Goal: Task Accomplishment & Management: Use online tool/utility

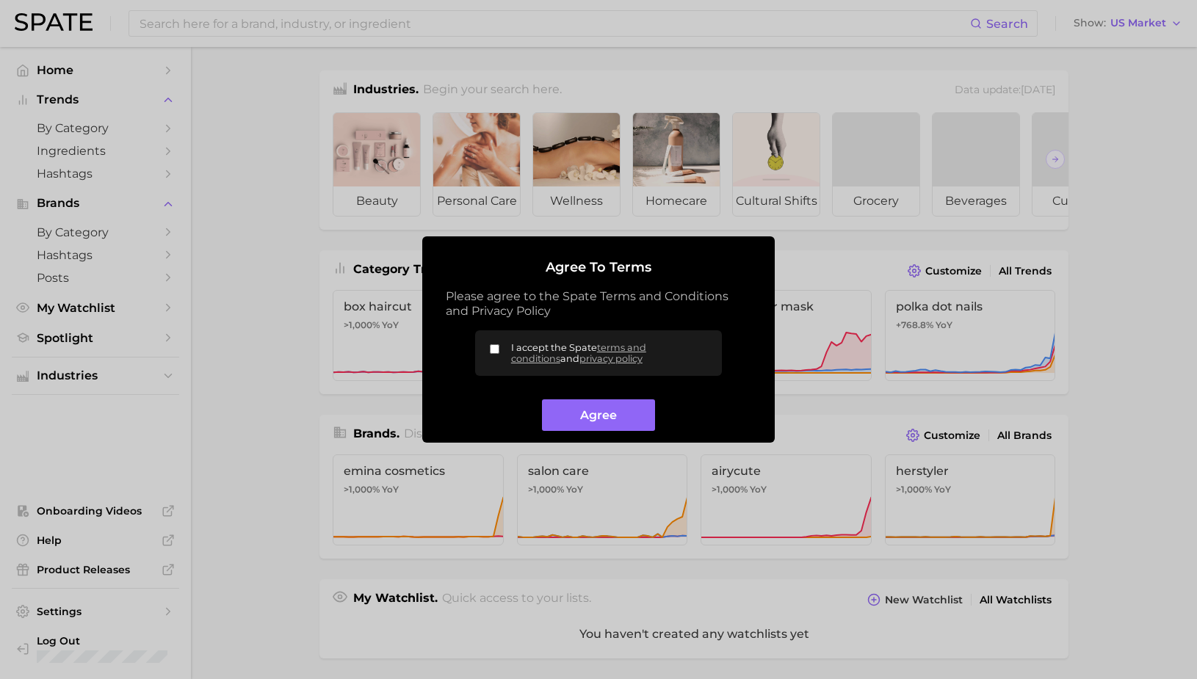
click at [494, 353] on input "I accept the Spate terms and conditions and privacy policy" at bounding box center [495, 349] width 10 height 10
checkbox input "true"
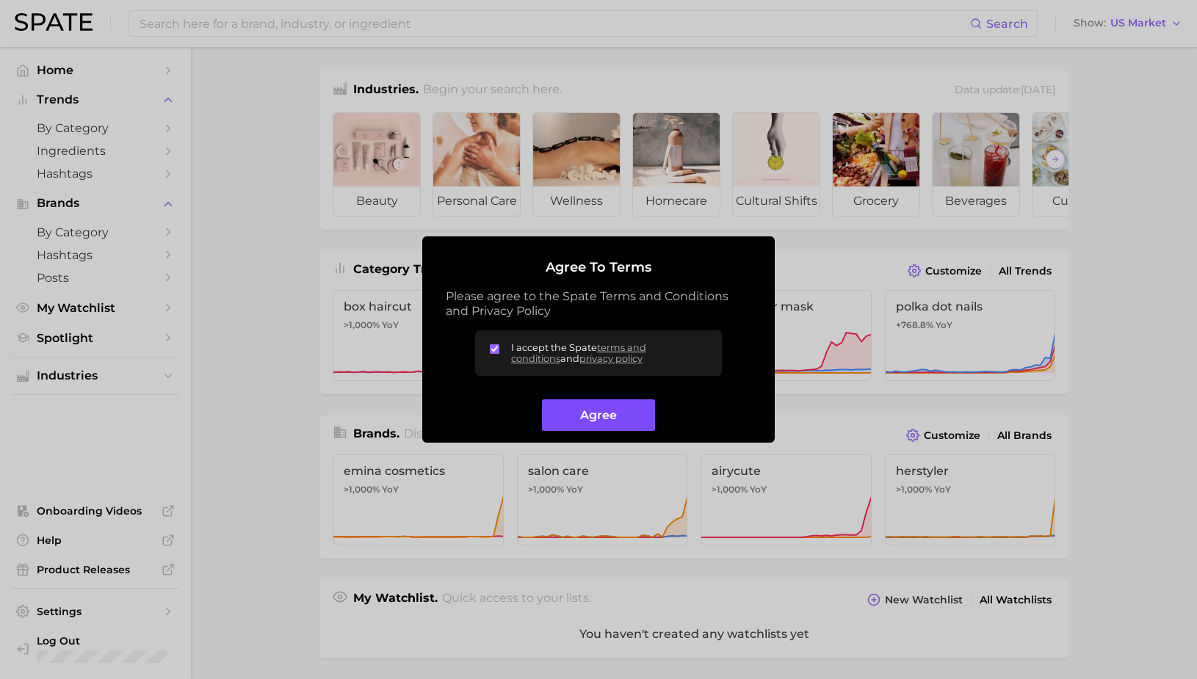
click at [581, 416] on button "Agree" at bounding box center [598, 416] width 112 height 32
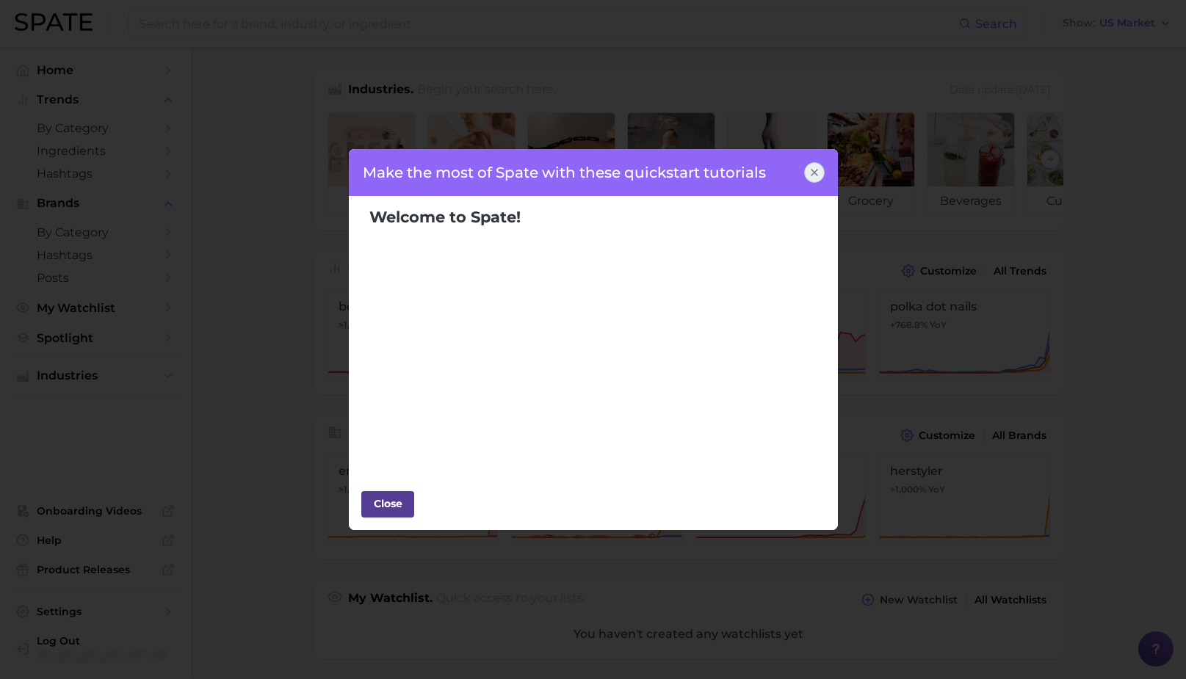
click at [397, 505] on div "Close" at bounding box center [388, 504] width 44 height 22
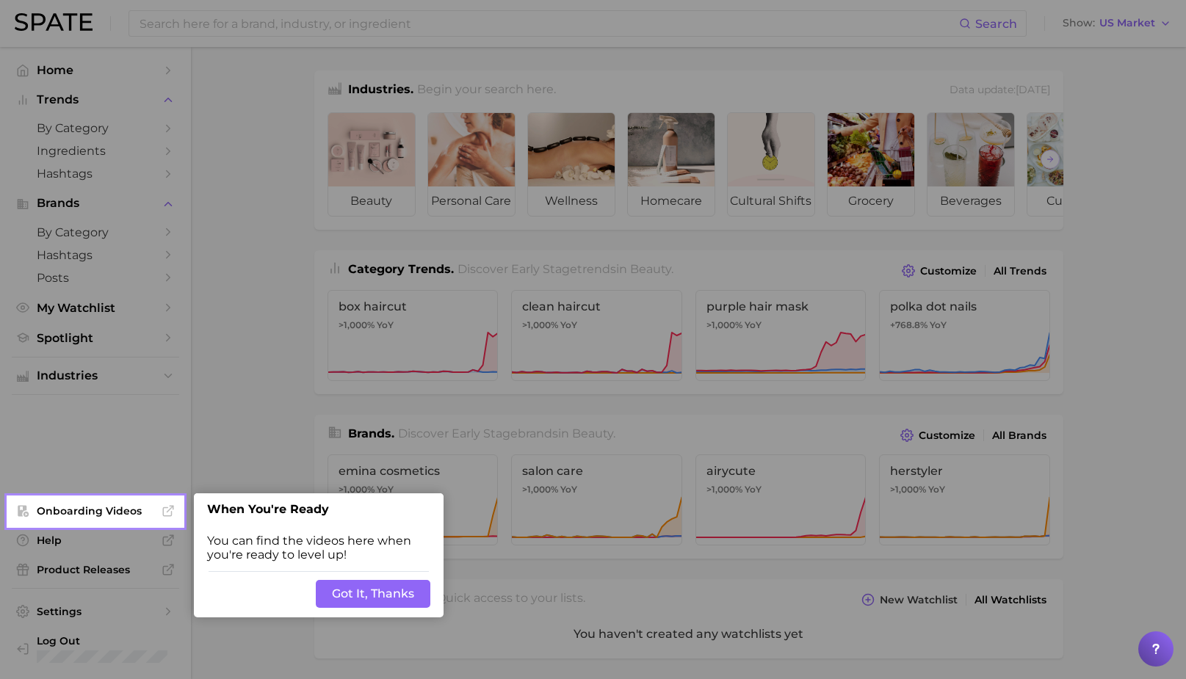
click at [391, 585] on button "Got It, Thanks" at bounding box center [373, 594] width 115 height 28
